Goal: Find specific page/section: Find specific page/section

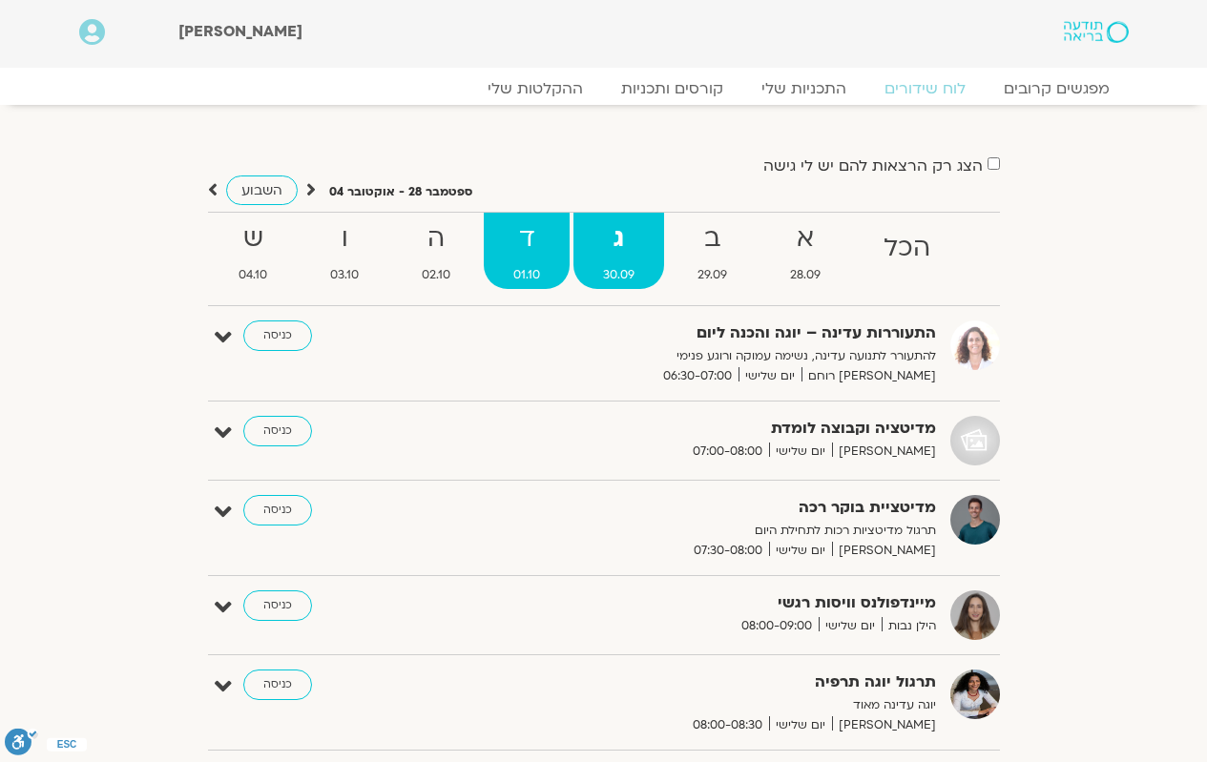
click at [532, 278] on span "01.10" at bounding box center [527, 275] width 86 height 20
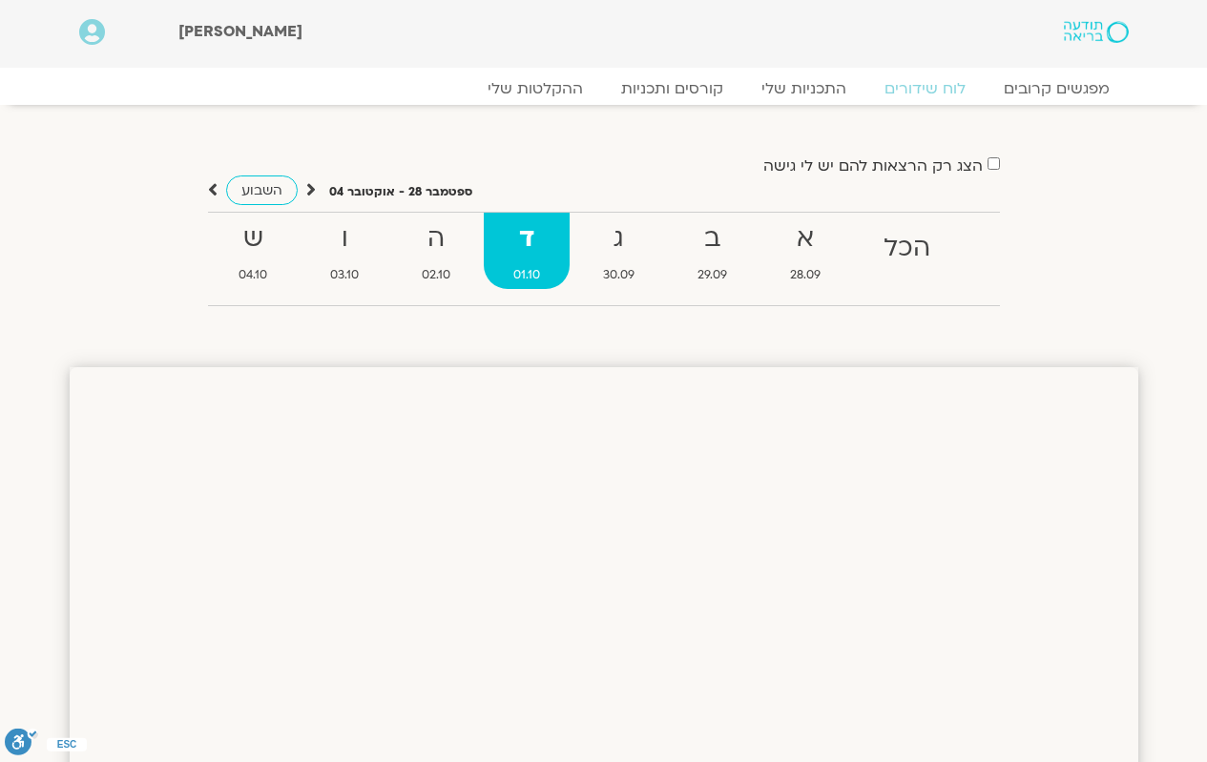
click at [512, 247] on strong "ד" at bounding box center [527, 238] width 86 height 43
click at [438, 260] on link "ה 02.10" at bounding box center [436, 251] width 88 height 76
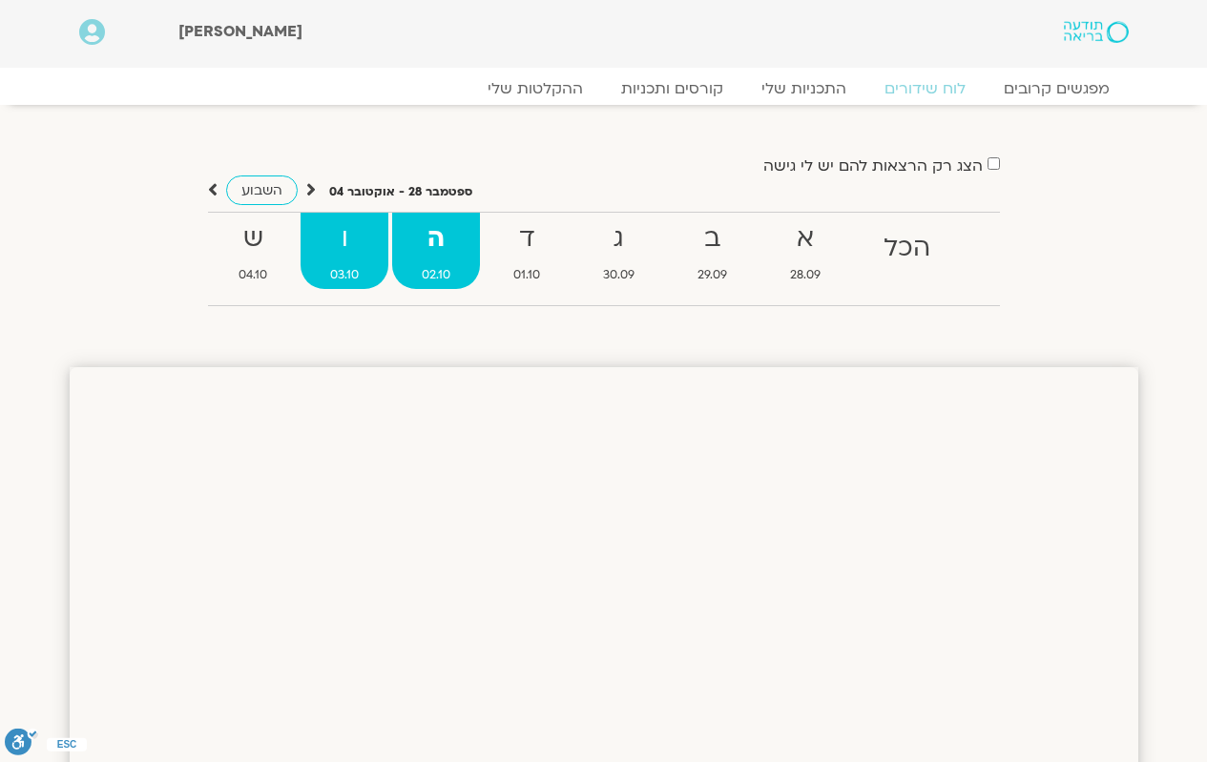
click at [360, 262] on link "ו 03.10" at bounding box center [344, 251] width 88 height 76
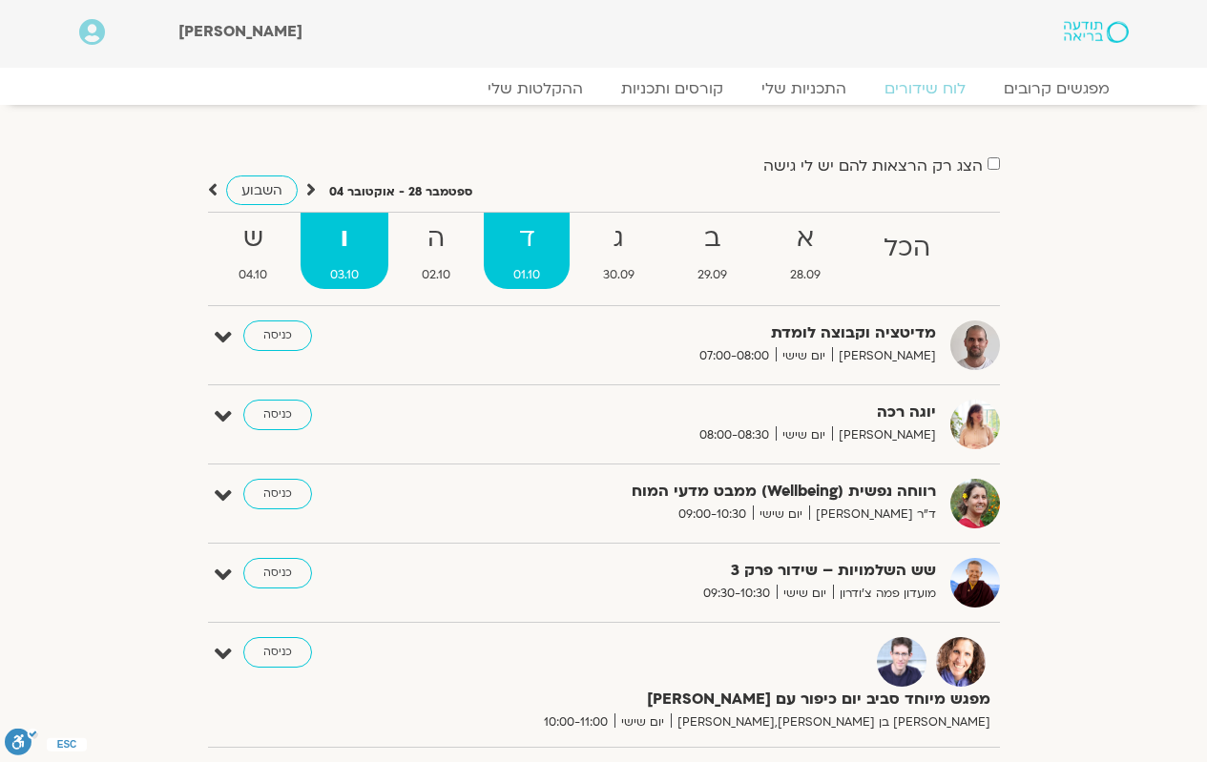
click at [535, 260] on link "ד 01.10" at bounding box center [527, 251] width 86 height 76
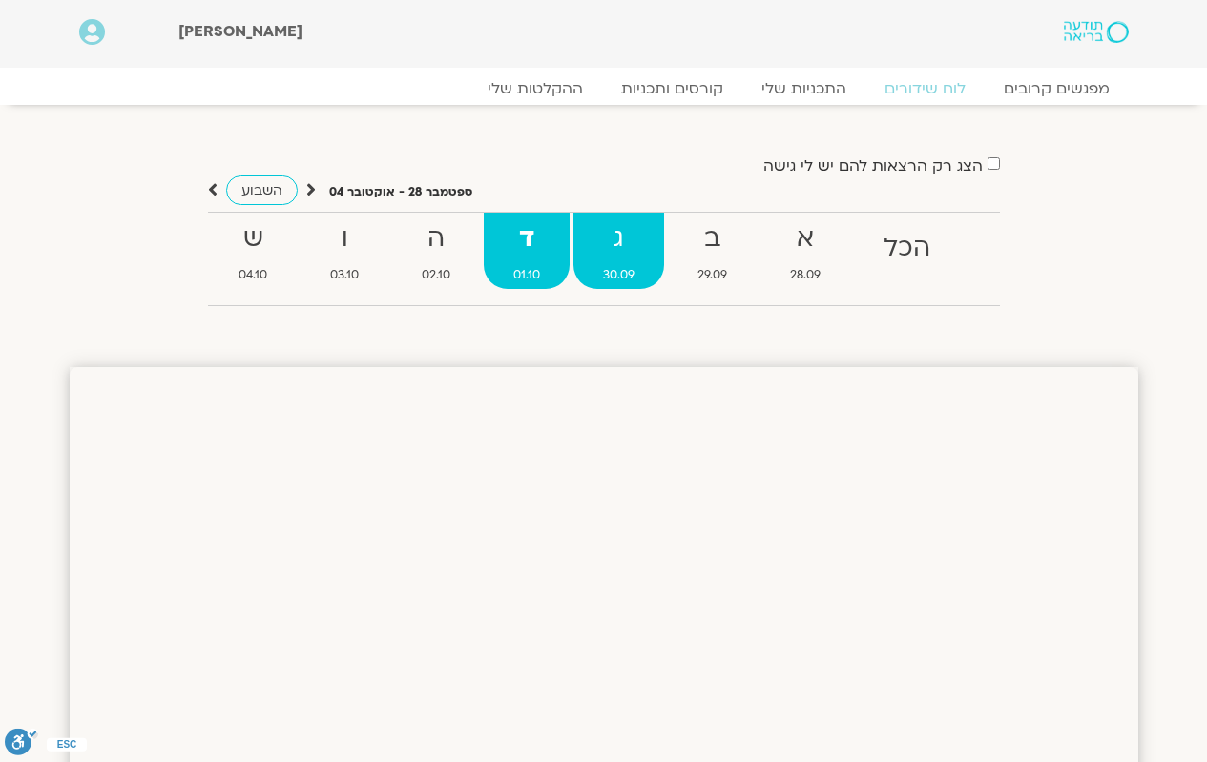
click at [617, 248] on strong "ג" at bounding box center [618, 238] width 91 height 43
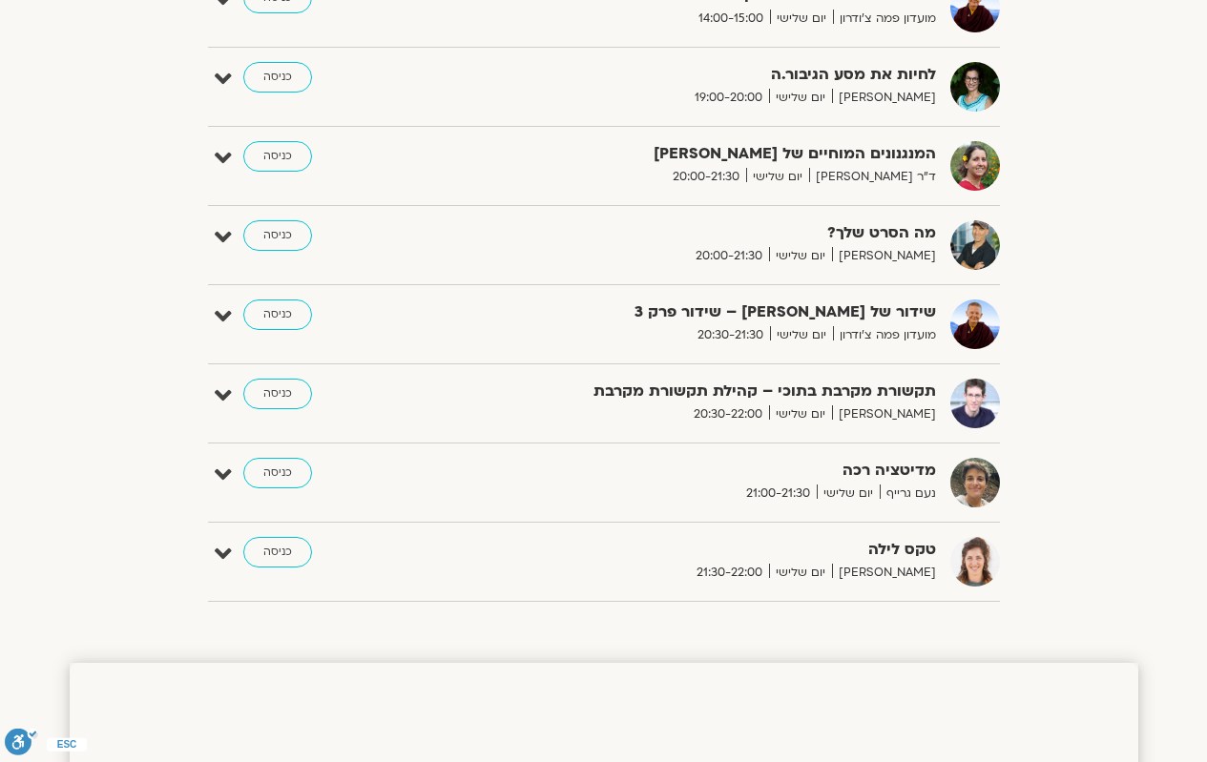
scroll to position [1049, 0]
